Goal: Transaction & Acquisition: Purchase product/service

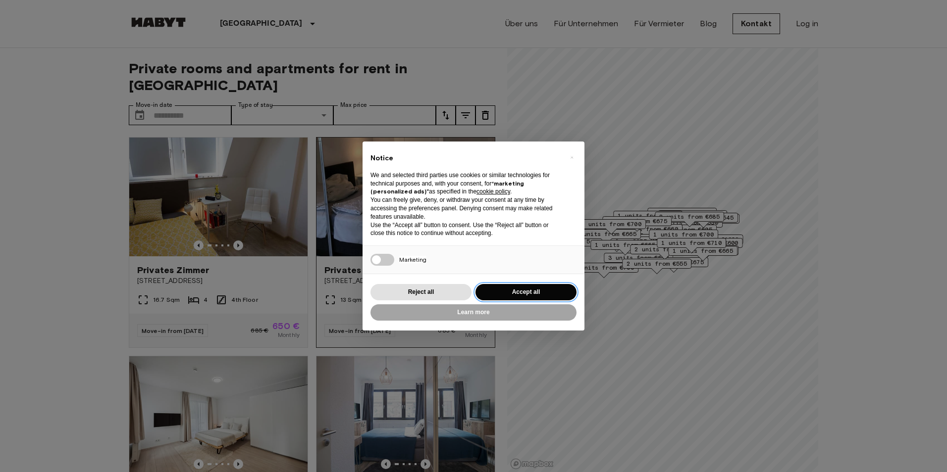
click at [512, 288] on button "Accept all" at bounding box center [525, 292] width 101 height 16
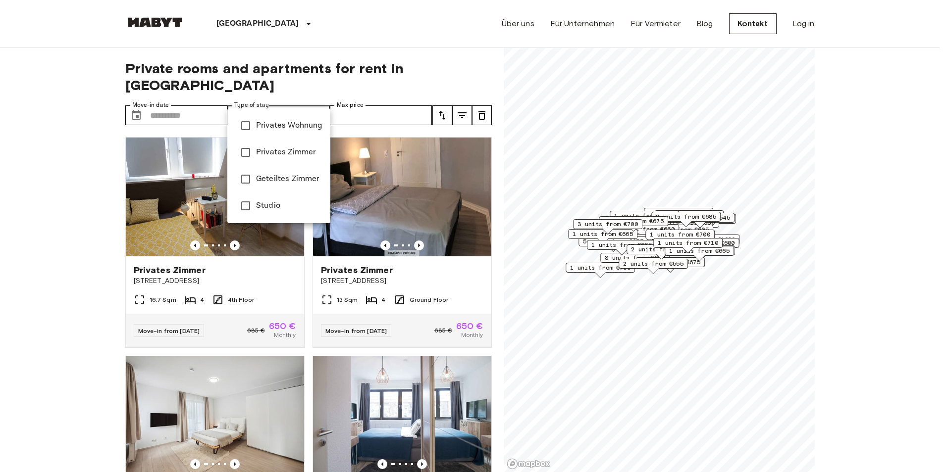
type input "**********"
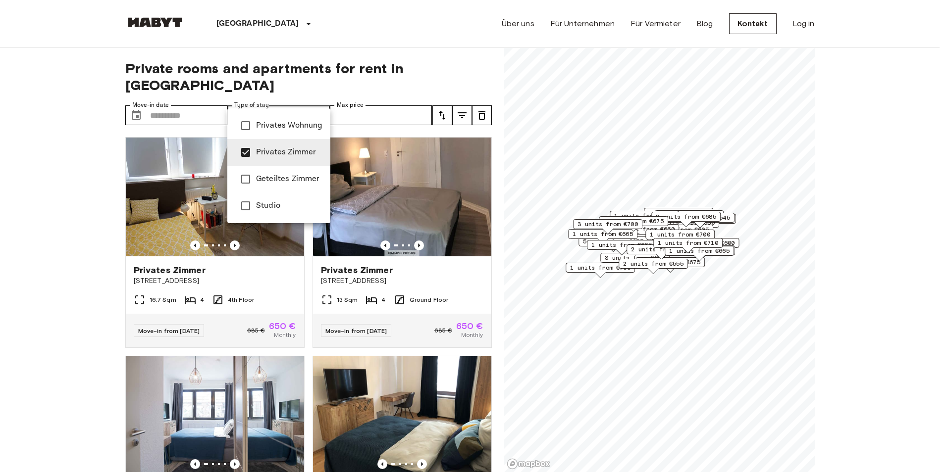
click at [20, 180] on div at bounding box center [473, 236] width 947 height 472
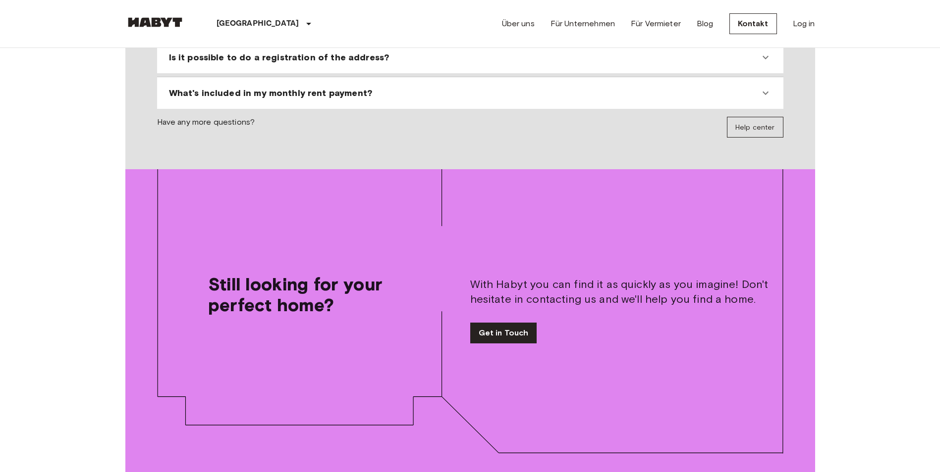
scroll to position [943, 0]
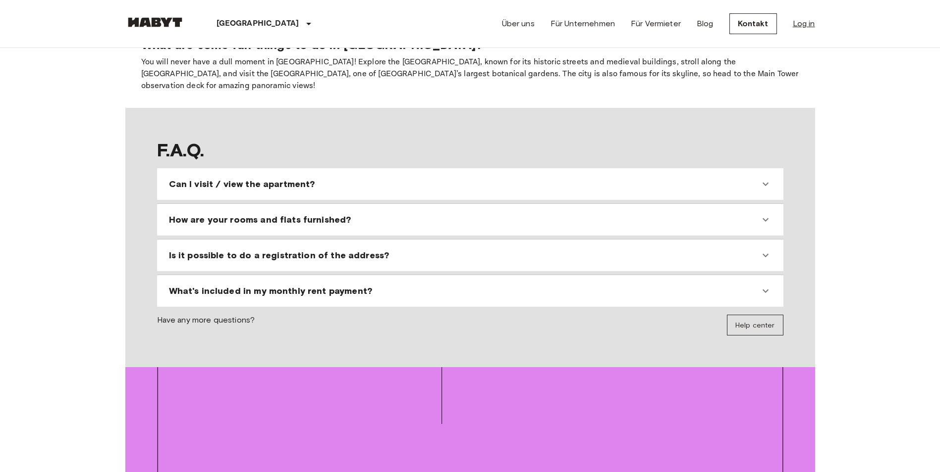
click at [799, 29] on link "Log in" at bounding box center [803, 24] width 22 height 12
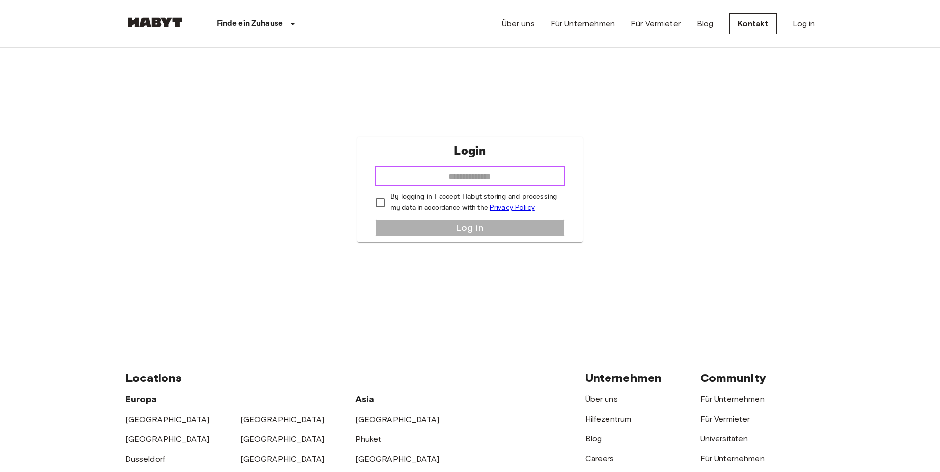
click at [508, 184] on input "email" at bounding box center [470, 176] width 190 height 20
type input "**********"
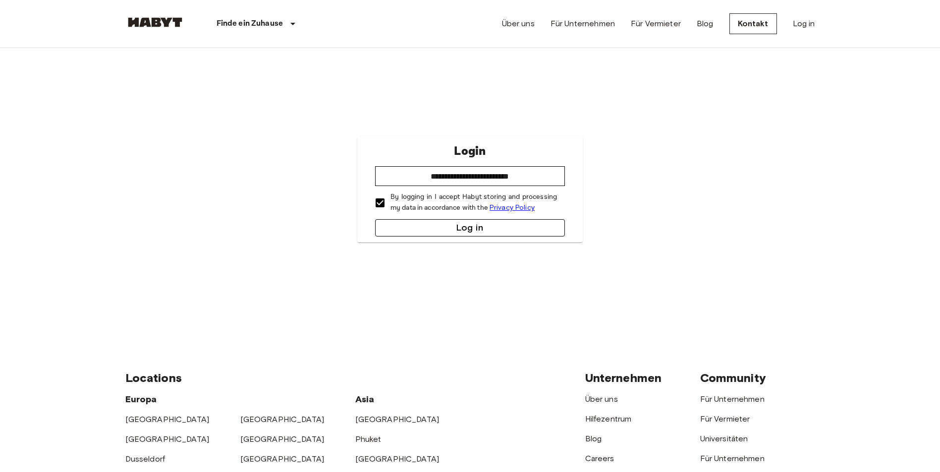
click at [422, 222] on button "Log in" at bounding box center [470, 227] width 190 height 17
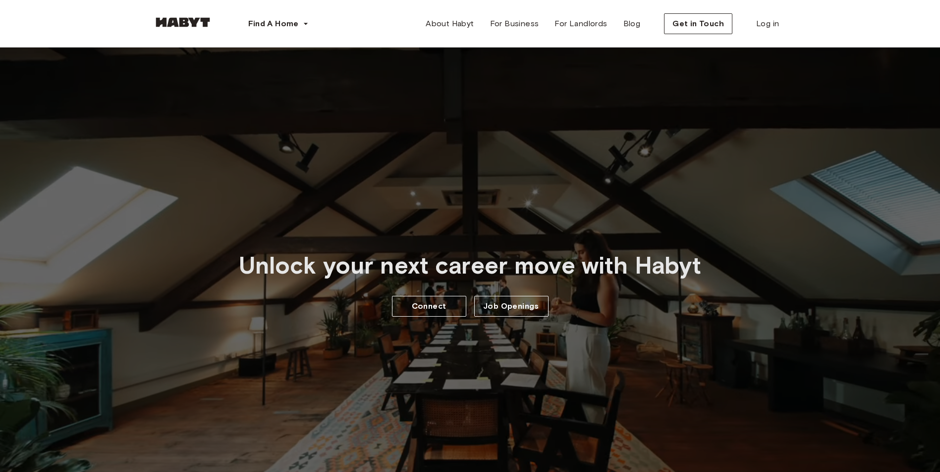
scroll to position [149, 0]
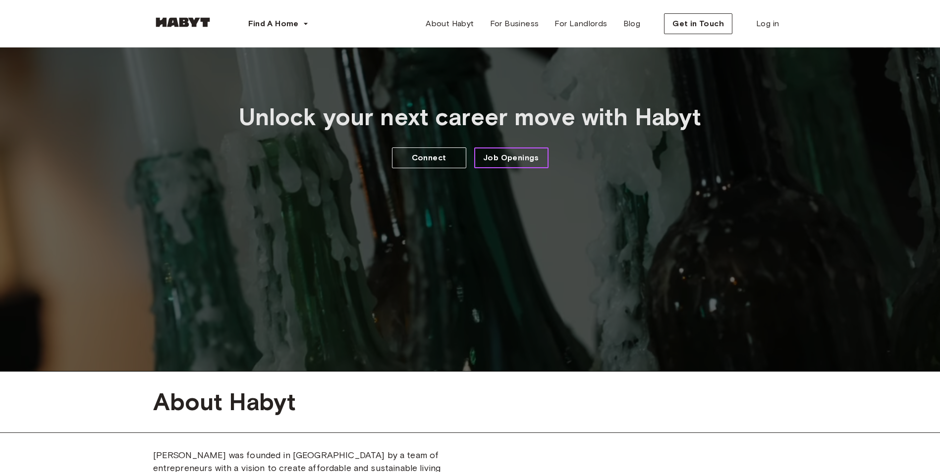
click at [505, 157] on span "Job Openings" at bounding box center [511, 158] width 56 height 12
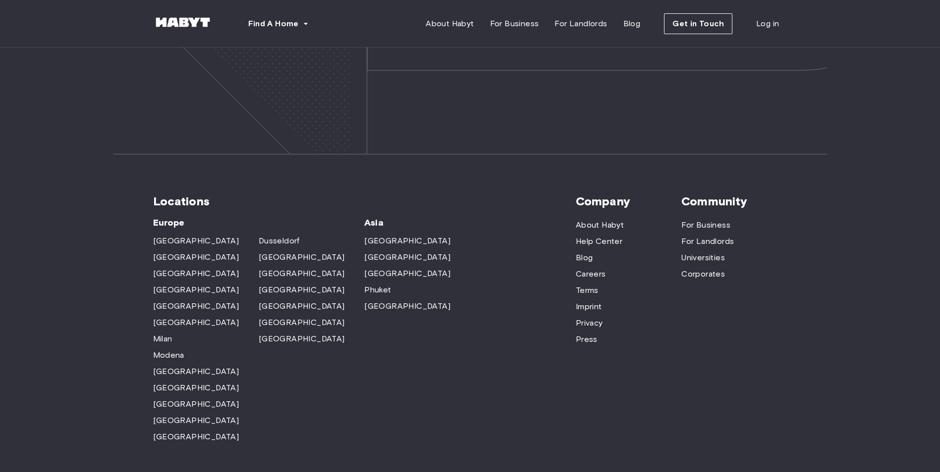
scroll to position [3102, 0]
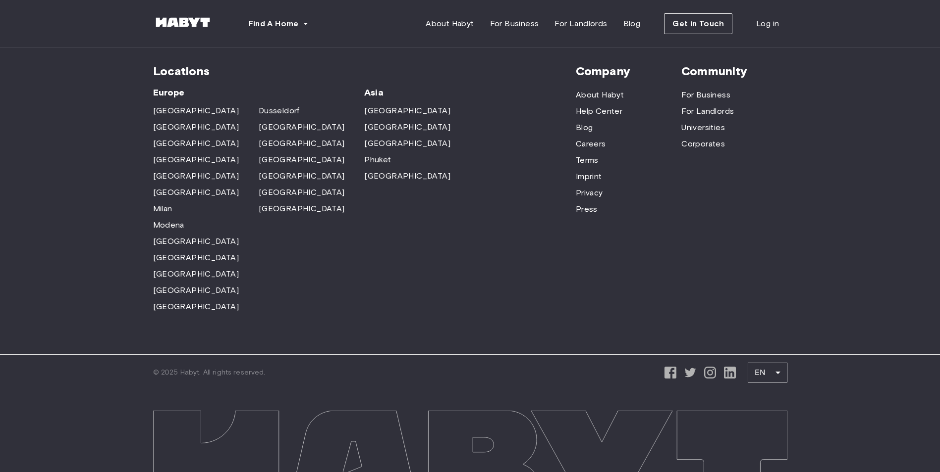
click at [724, 367] on icon at bounding box center [730, 373] width 12 height 12
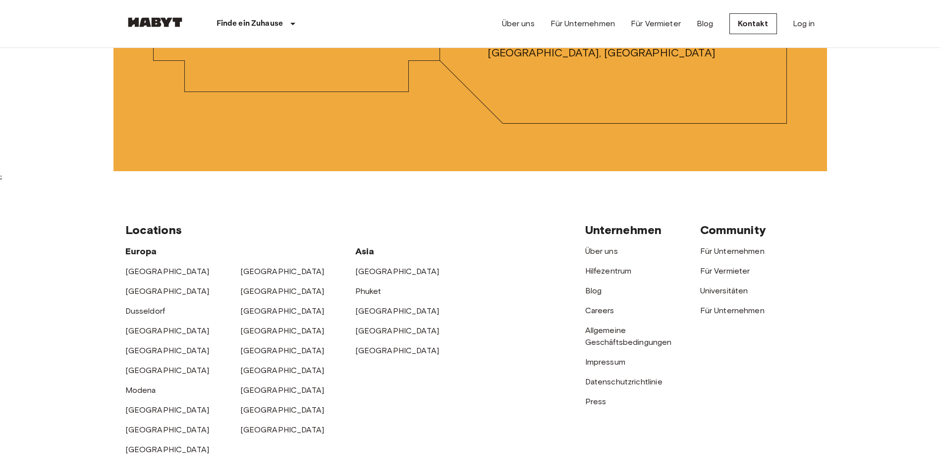
scroll to position [3278, 0]
